Goal: Task Accomplishment & Management: Use online tool/utility

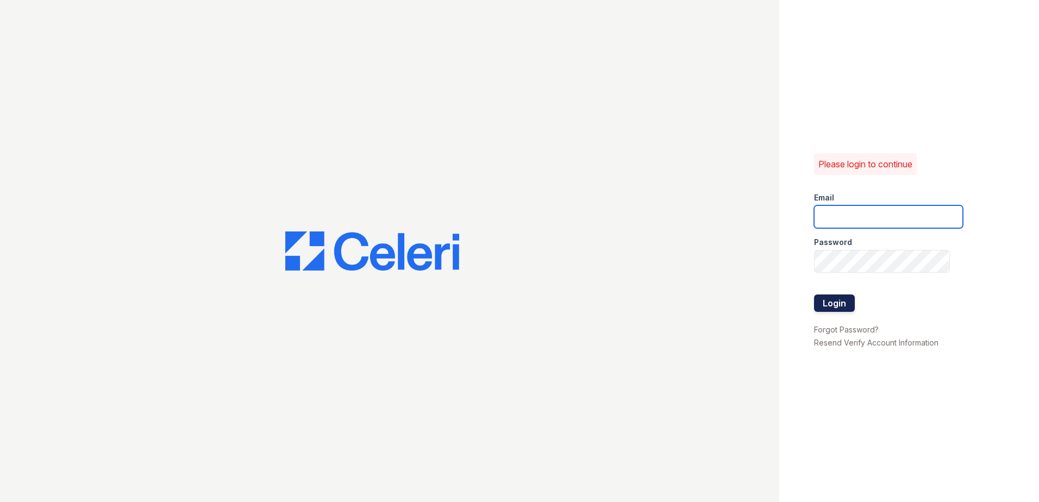
type input "renewfoundrycentre@trinity-pm.com"
click at [844, 296] on button "Login" at bounding box center [834, 303] width 41 height 17
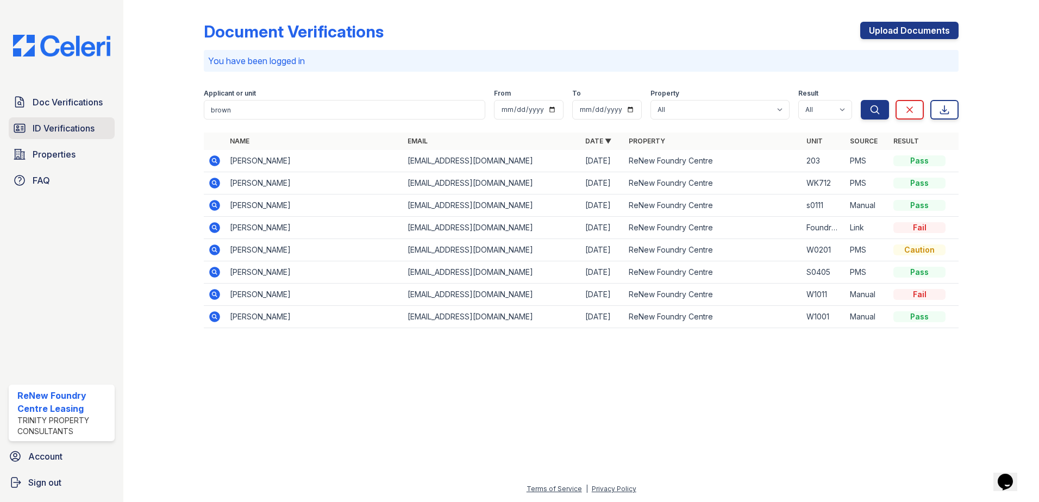
click at [66, 131] on span "ID Verifications" at bounding box center [64, 128] width 62 height 13
